Goal: Find specific page/section: Find specific page/section

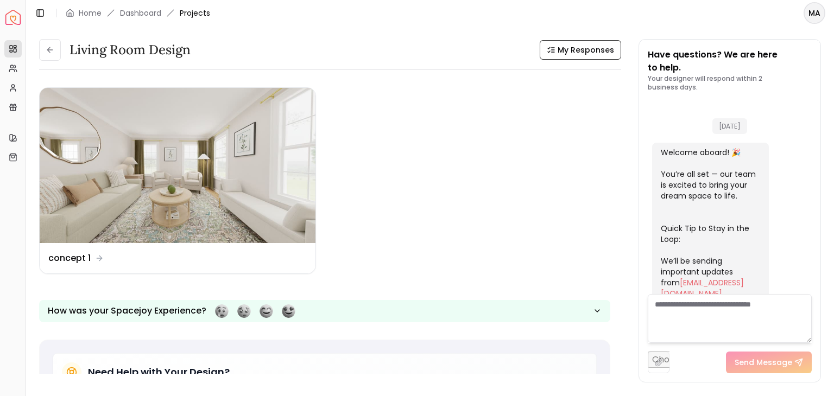
scroll to position [1217, 0]
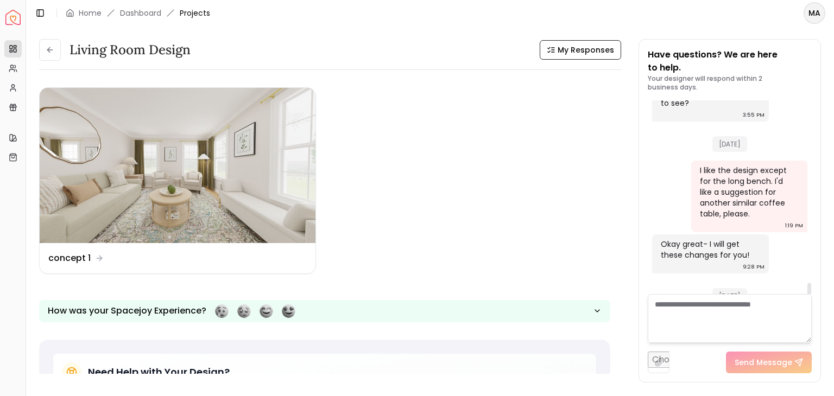
click at [695, 275] on div "[DATE]" at bounding box center [729, 293] width 155 height 37
click at [810, 285] on div at bounding box center [809, 299] width 4 height 32
click at [667, 275] on div "[DATE]" at bounding box center [729, 293] width 155 height 37
drag, startPoint x: 808, startPoint y: 272, endPoint x: 805, endPoint y: 307, distance: 34.8
click at [807, 307] on div at bounding box center [809, 299] width 4 height 32
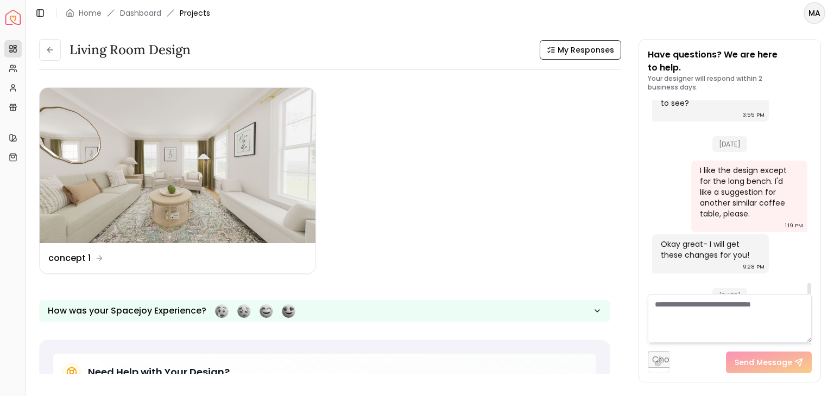
click at [691, 322] on textarea at bounding box center [730, 318] width 164 height 49
type textarea "*"
click at [161, 189] on img at bounding box center [178, 165] width 276 height 155
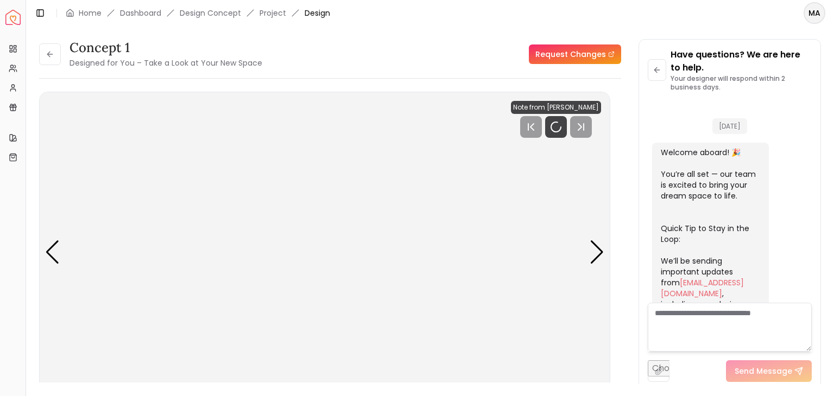
scroll to position [1230, 0]
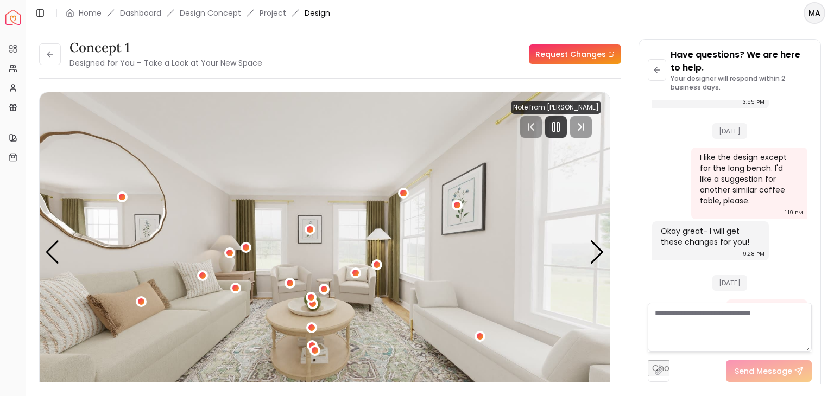
click at [278, 254] on img "1 / 5" at bounding box center [325, 252] width 570 height 321
click at [291, 328] on img "1 / 5" at bounding box center [325, 252] width 570 height 321
click at [314, 323] on div "1 / 5" at bounding box center [311, 328] width 14 height 14
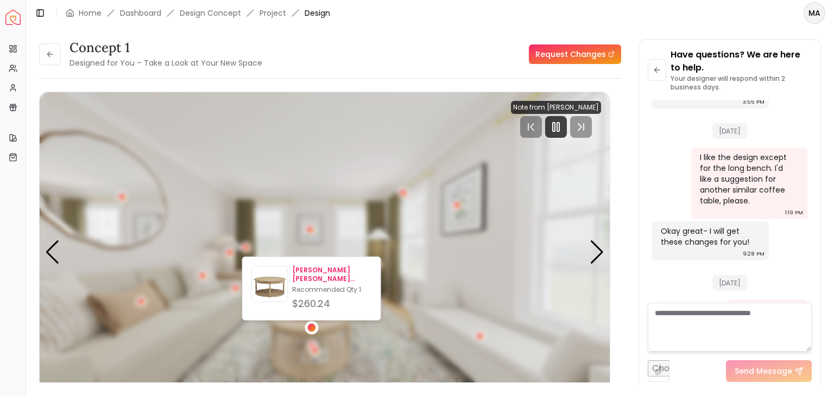
click at [312, 274] on p "[PERSON_NAME] [PERSON_NAME] Round Coffee Table on Hidden Casters" at bounding box center [332, 274] width 80 height 17
